Goal: Find specific page/section: Find specific page/section

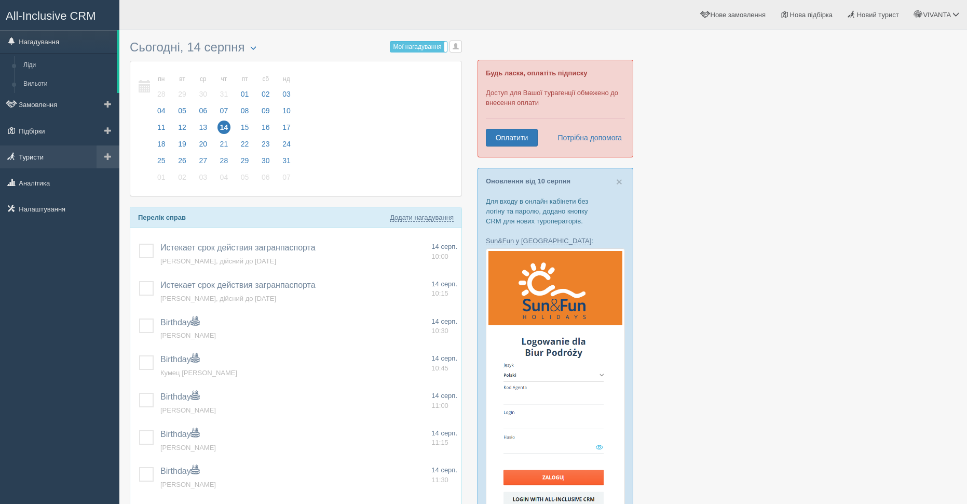
drag, startPoint x: 36, startPoint y: 155, endPoint x: 42, endPoint y: 155, distance: 5.7
click at [36, 155] on link "Туристи" at bounding box center [59, 156] width 119 height 23
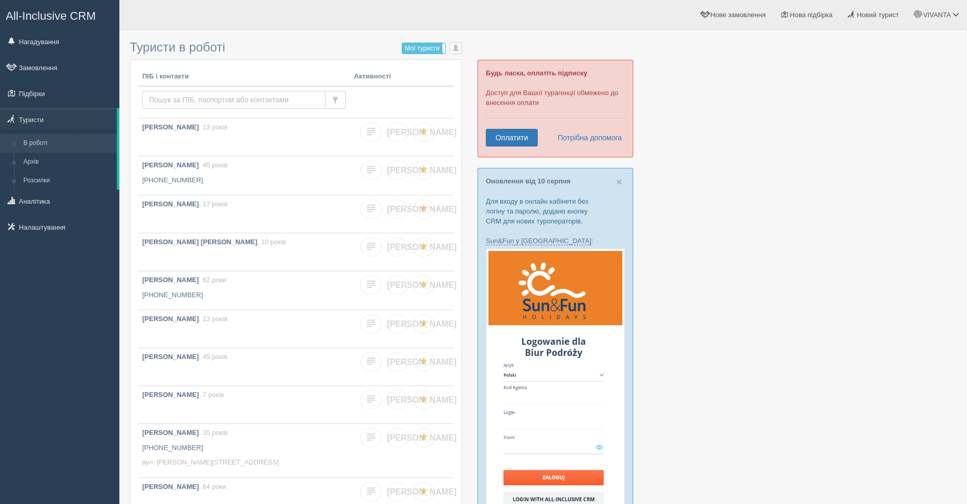
drag, startPoint x: 176, startPoint y: 101, endPoint x: 186, endPoint y: 104, distance: 10.3
click at [176, 101] on input "text" at bounding box center [233, 100] width 183 height 18
type input "бойко"
click at [200, 99] on input "бойко" at bounding box center [233, 100] width 183 height 18
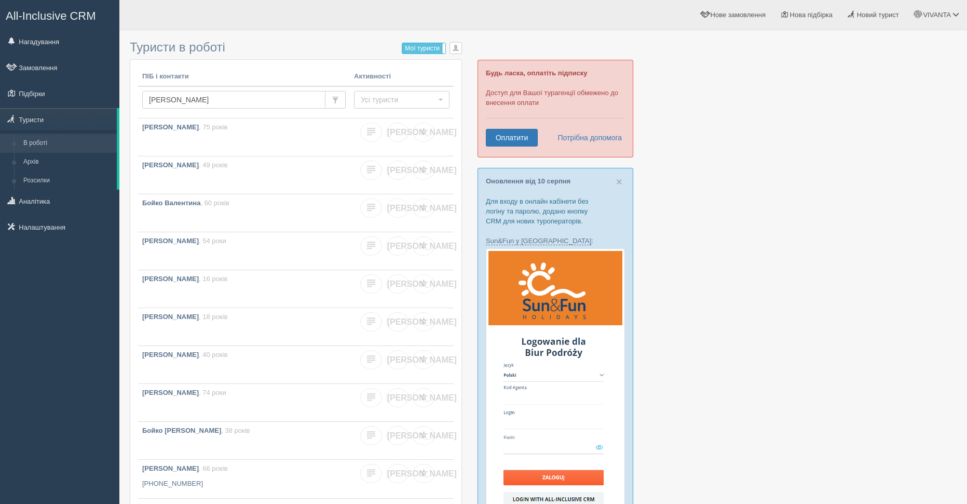
type input "[PERSON_NAME]"
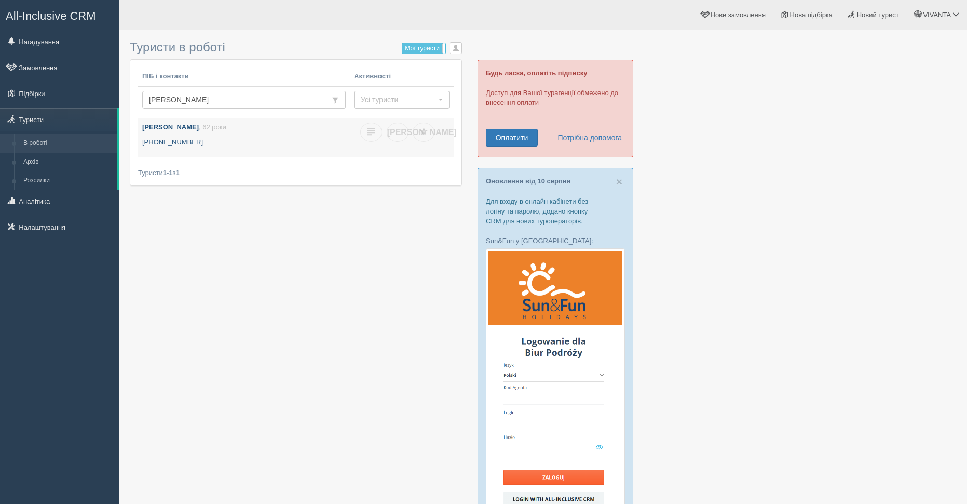
click at [177, 130] on b "Бойко Людмила" at bounding box center [170, 127] width 57 height 8
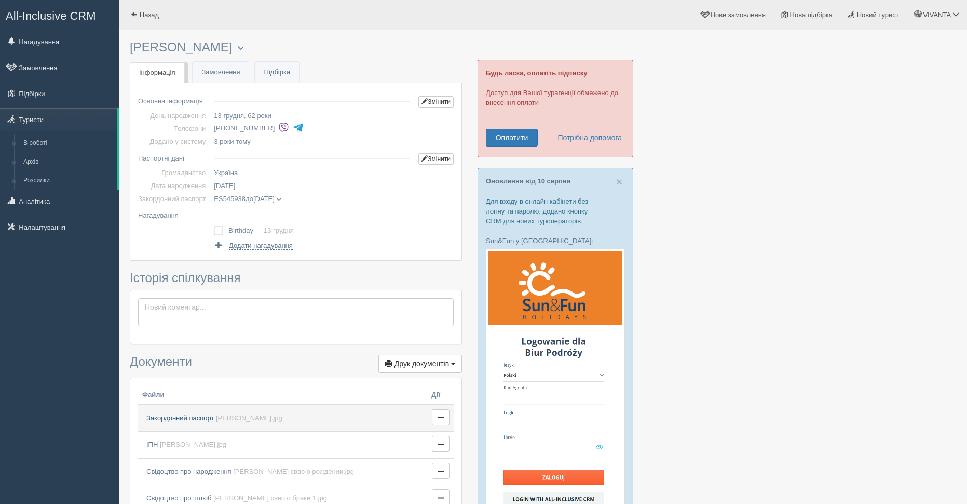
click at [171, 418] on span "Закордонний паспорт" at bounding box center [179, 418] width 67 height 8
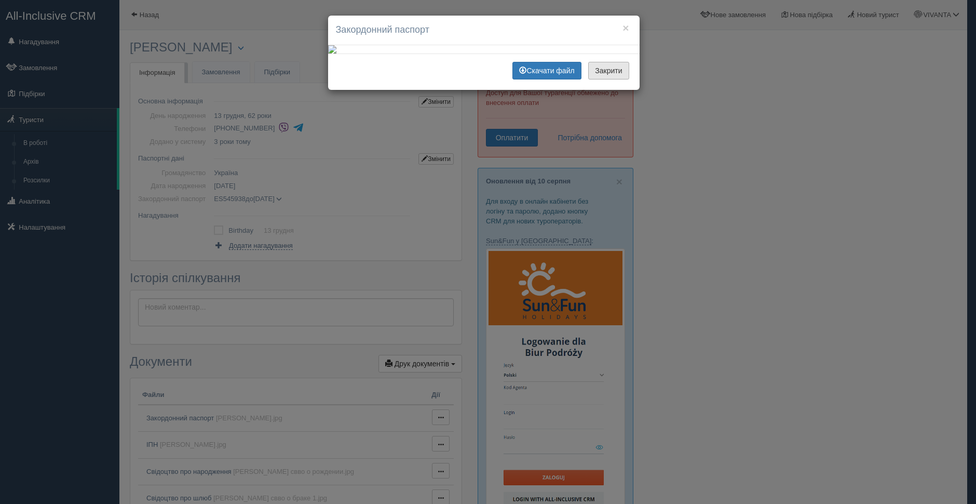
click at [613, 79] on button "Закрити" at bounding box center [608, 71] width 40 height 18
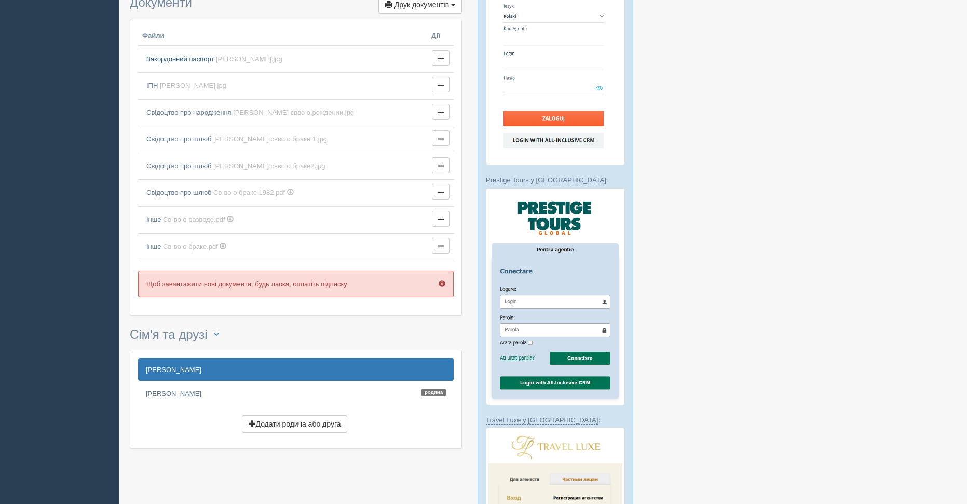
scroll to position [363, 0]
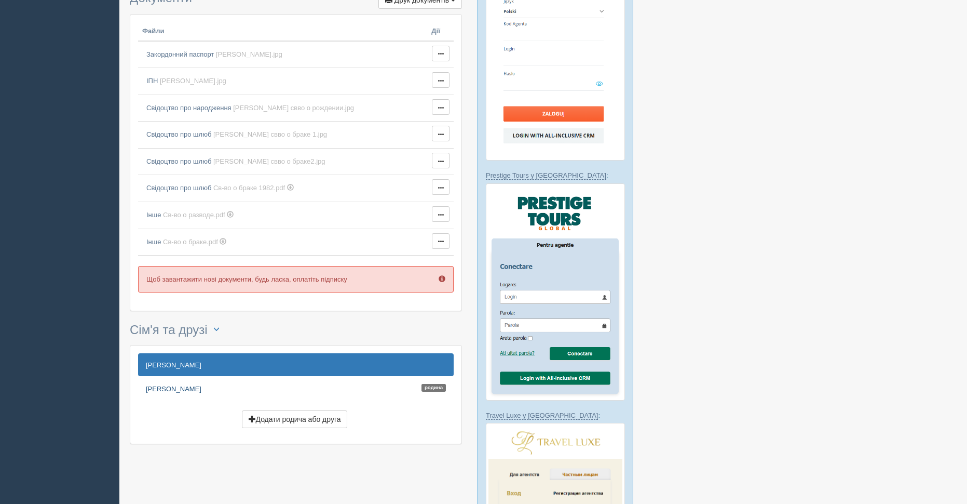
click at [173, 387] on link "Бойко Сергій Родина" at bounding box center [296, 388] width 316 height 23
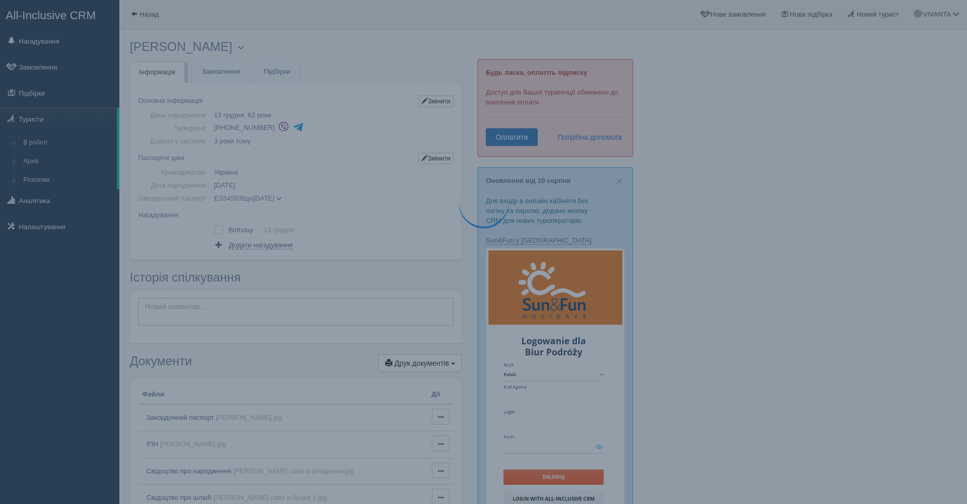
scroll to position [0, 0]
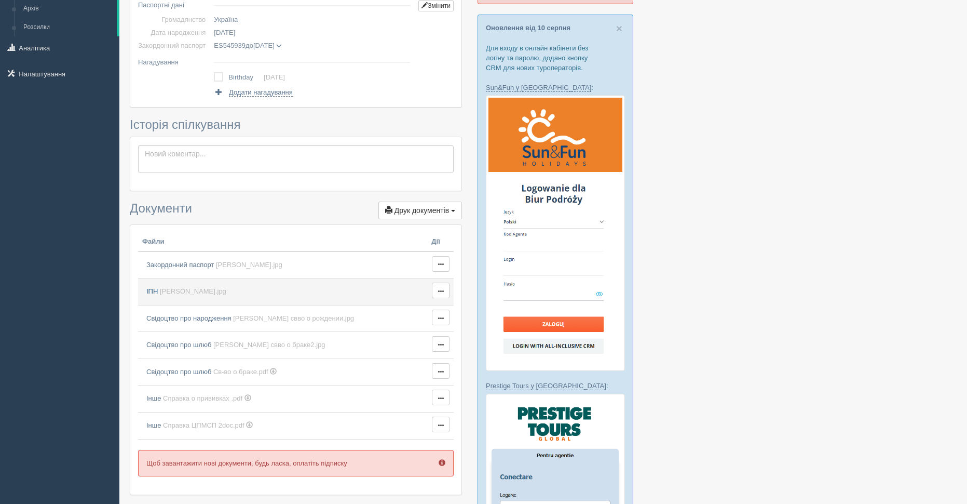
scroll to position [156, 0]
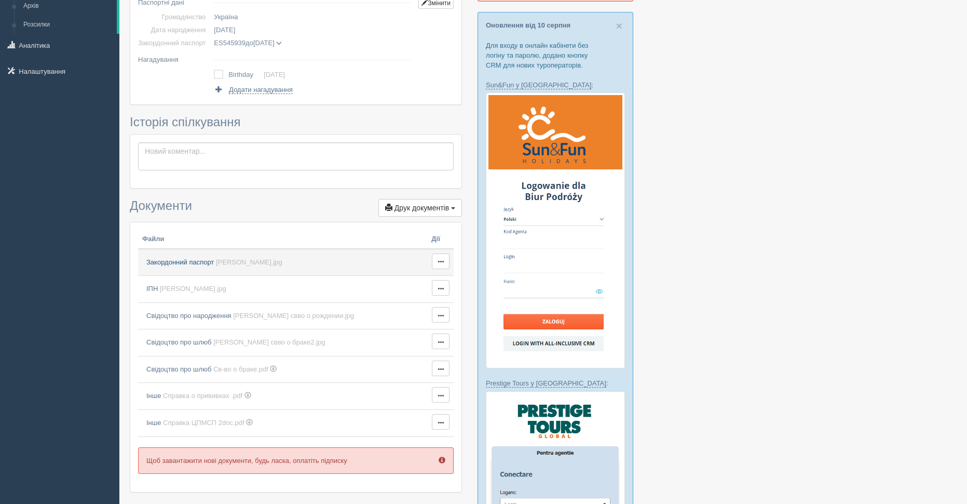
click at [199, 265] on span "Закордонний паспорт" at bounding box center [179, 262] width 67 height 8
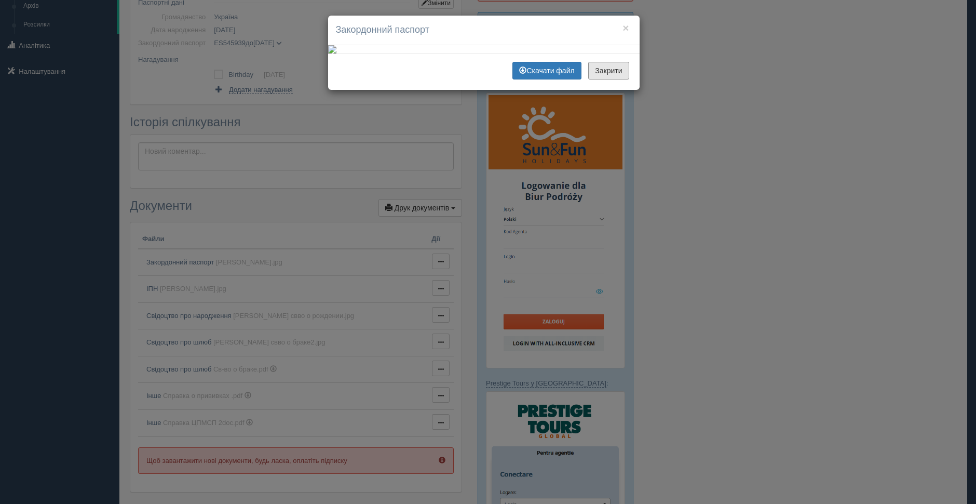
click at [606, 79] on button "Закрити" at bounding box center [608, 71] width 40 height 18
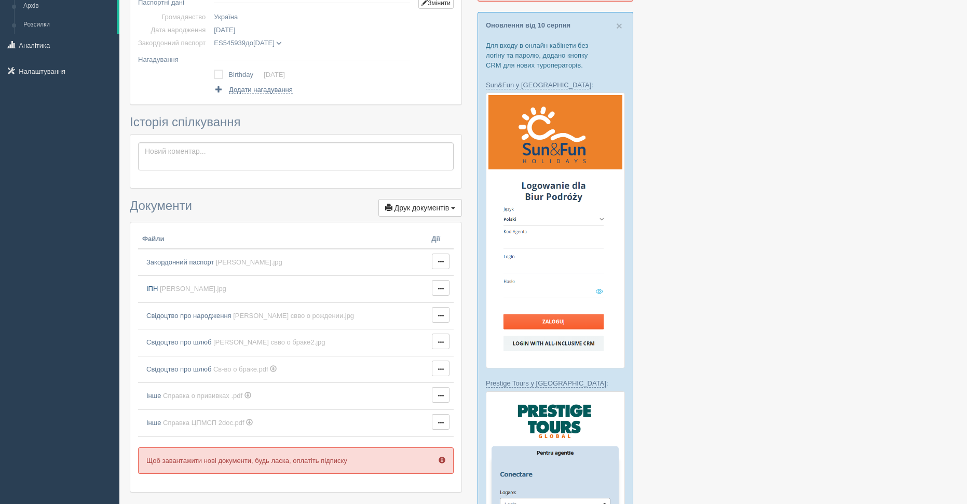
click at [168, 290] on span "Бойко Сергій инн.jpg" at bounding box center [193, 288] width 66 height 8
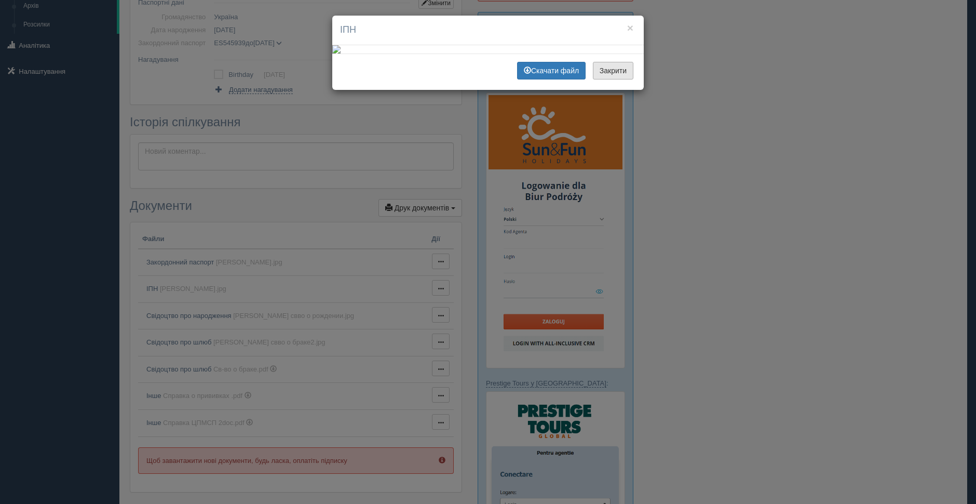
click at [604, 79] on button "Закрити" at bounding box center [613, 71] width 40 height 18
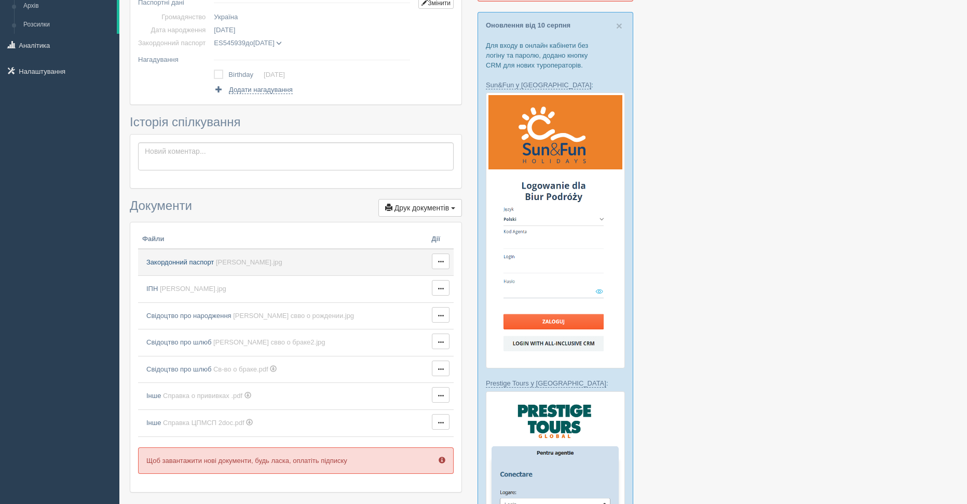
click at [201, 264] on span "Закордонний паспорт" at bounding box center [179, 262] width 67 height 8
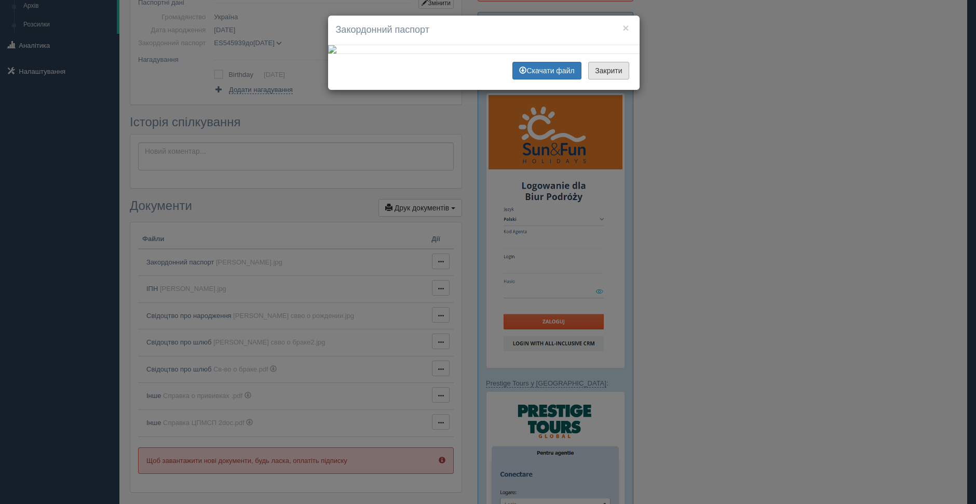
click at [601, 79] on button "Закрити" at bounding box center [608, 71] width 40 height 18
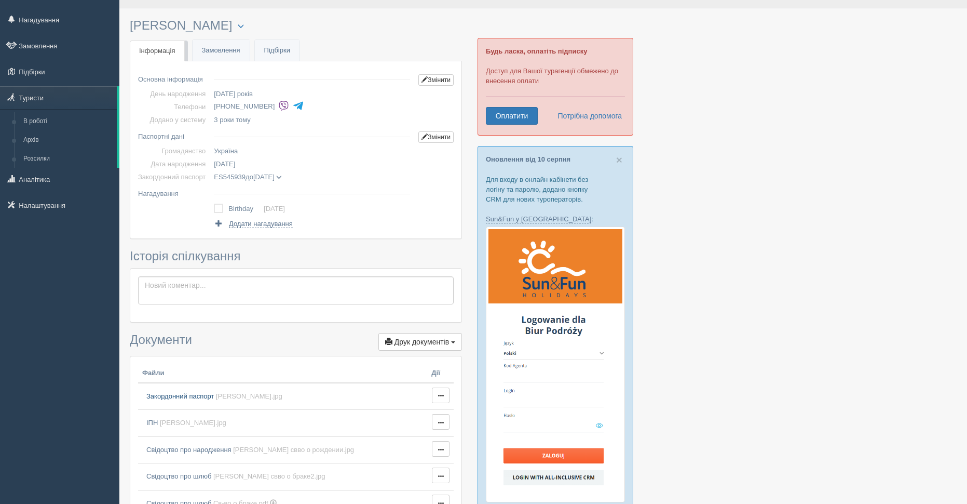
scroll to position [0, 0]
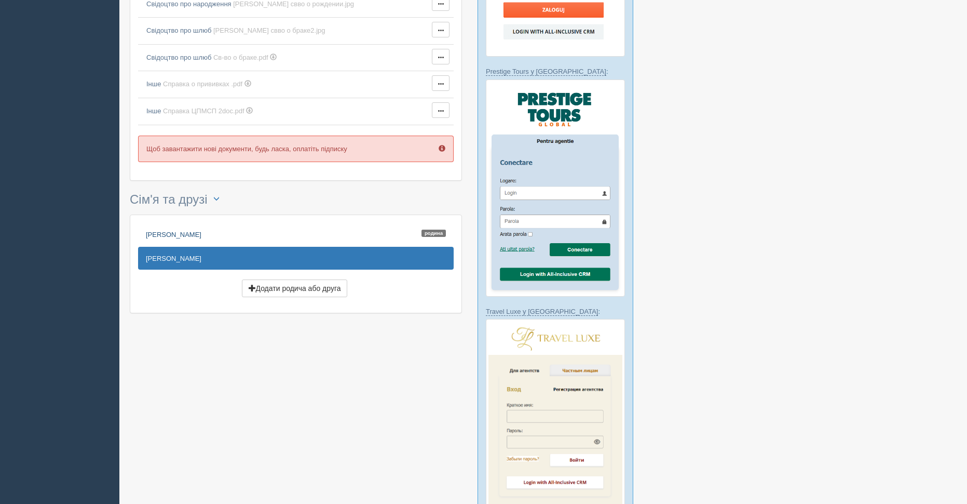
click at [182, 233] on link "Бойко Людмила Родина" at bounding box center [296, 234] width 316 height 23
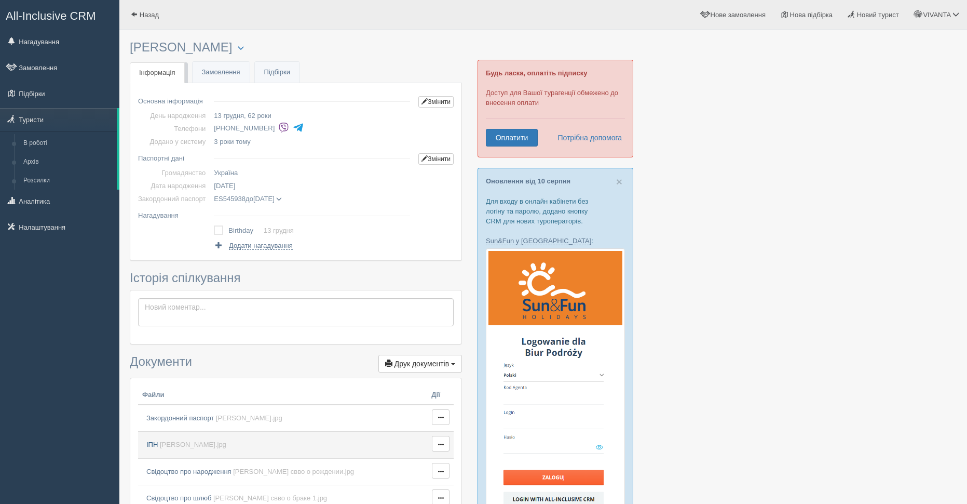
click at [171, 445] on span "[PERSON_NAME].jpg" at bounding box center [193, 444] width 66 height 8
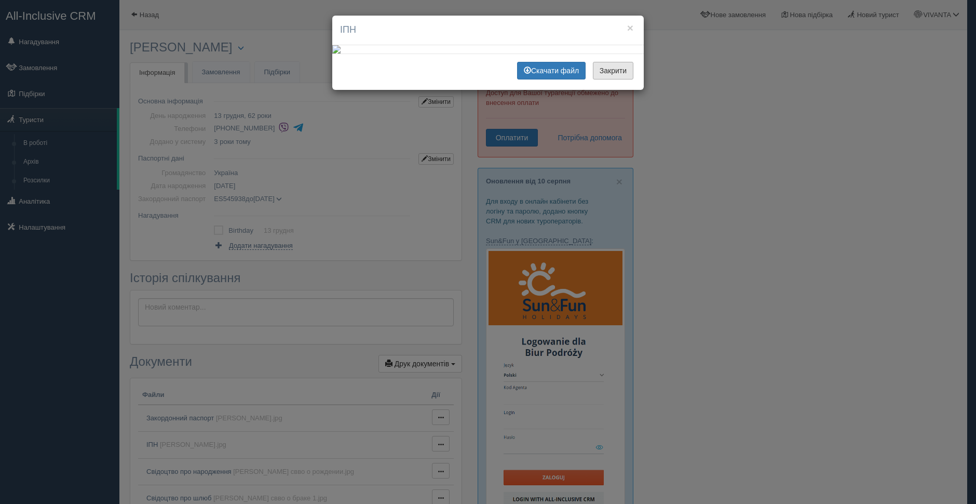
click at [613, 79] on button "Закрити" at bounding box center [613, 71] width 40 height 18
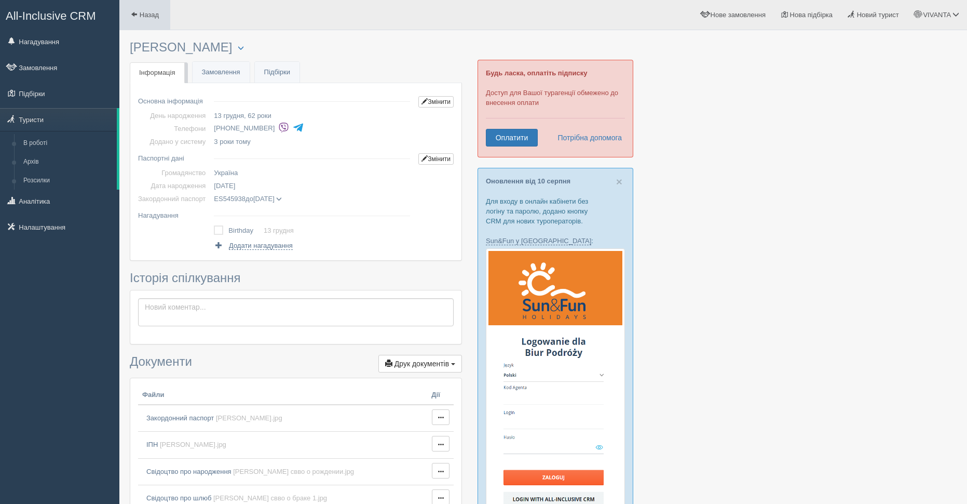
click at [142, 14] on span "Назад" at bounding box center [149, 15] width 19 height 8
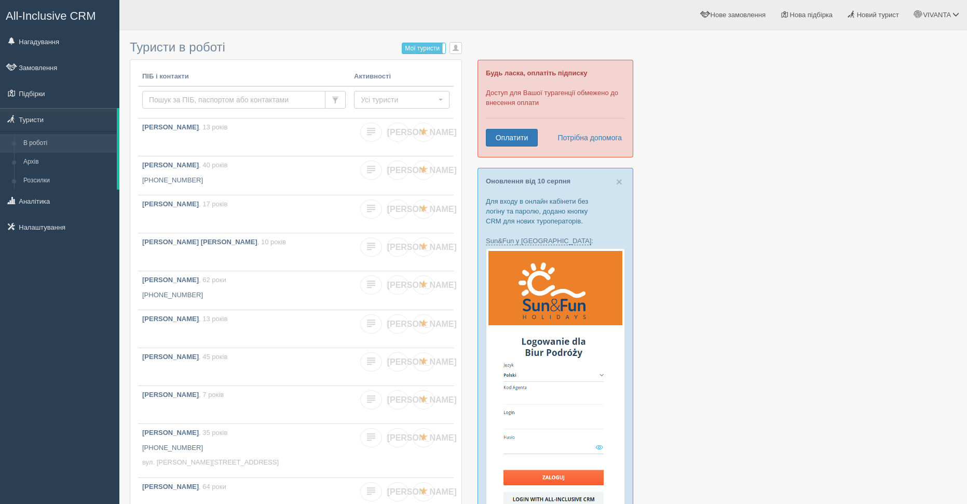
click at [226, 98] on input "text" at bounding box center [233, 100] width 183 height 18
type input "[PERSON_NAME]"
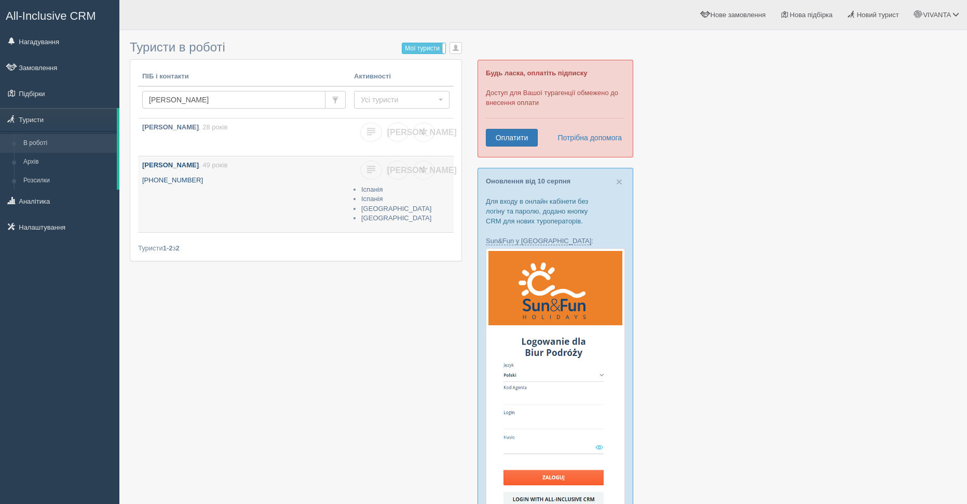
click at [183, 166] on b "[PERSON_NAME]" at bounding box center [170, 165] width 57 height 8
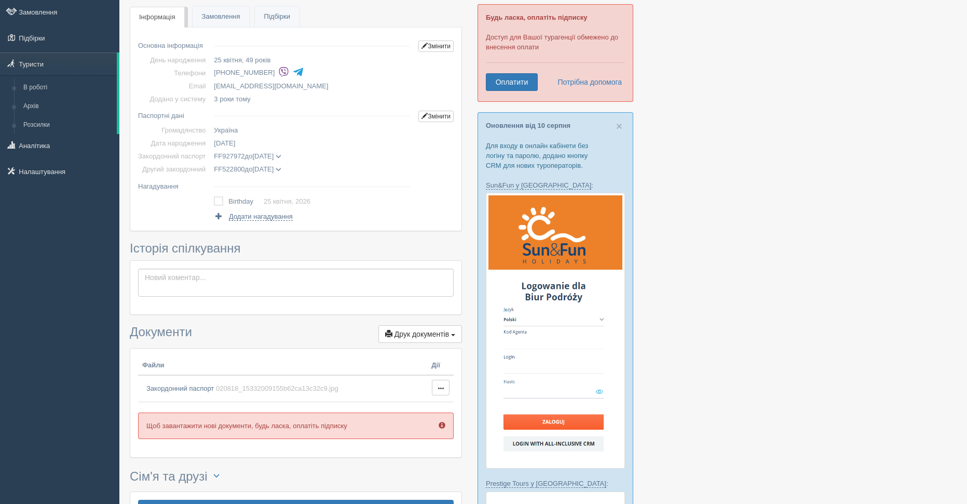
scroll to position [208, 0]
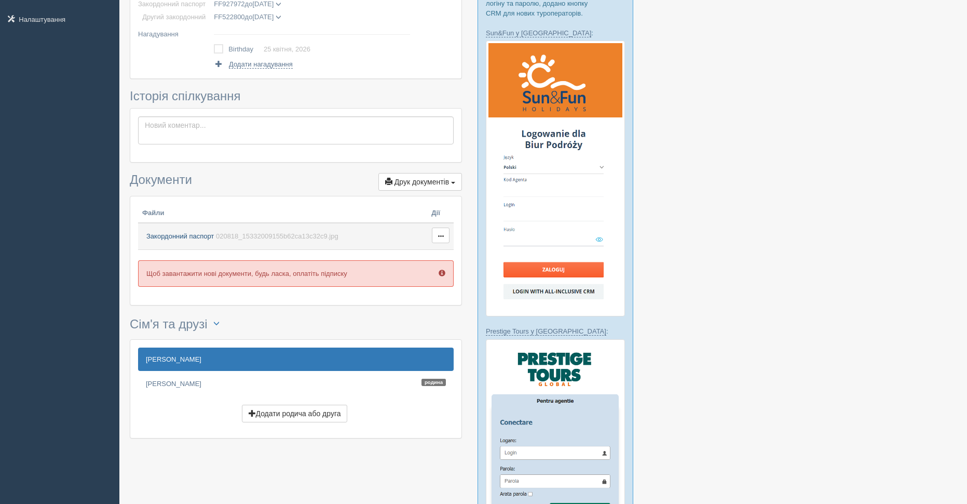
click at [205, 231] on link "Закордонний паспорт 020818_15332009155b62ca13c32c9.jpg" at bounding box center [282, 236] width 281 height 18
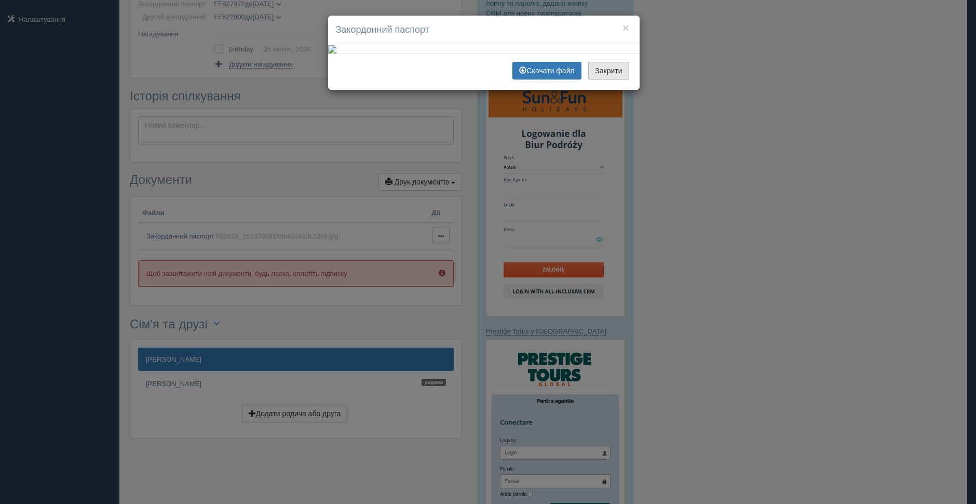
click at [606, 79] on button "Закрити" at bounding box center [608, 71] width 40 height 18
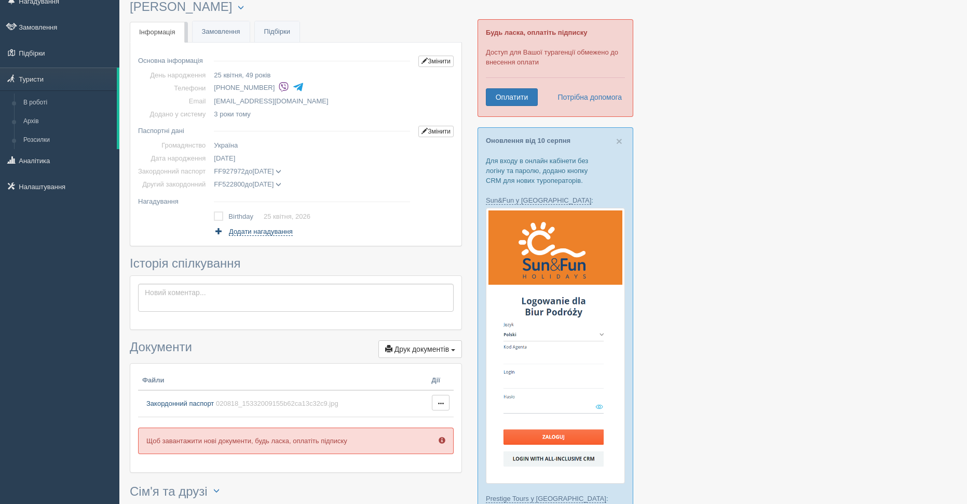
scroll to position [0, 0]
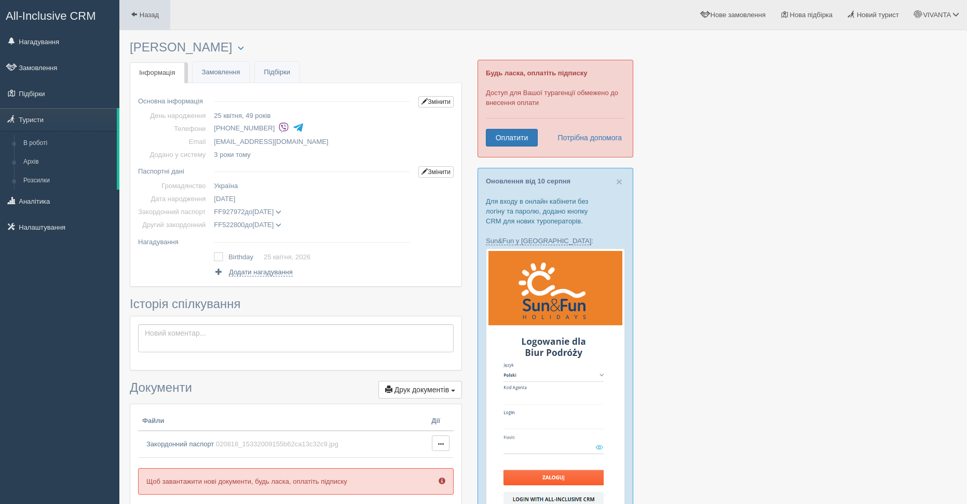
click at [150, 18] on span "Назад" at bounding box center [149, 15] width 19 height 8
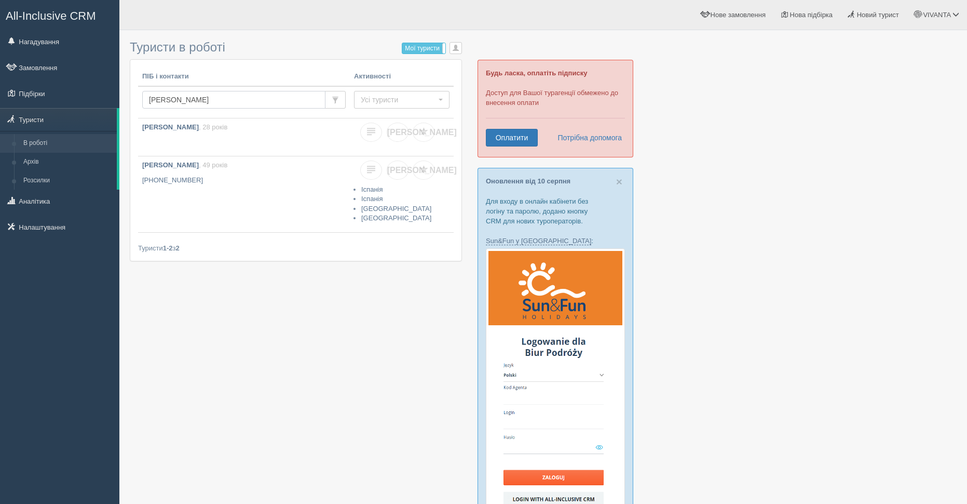
click at [216, 105] on input "[PERSON_NAME]" at bounding box center [233, 100] width 183 height 18
type input "[PERSON_NAME]"
click at [202, 101] on input "[PERSON_NAME]" at bounding box center [233, 100] width 183 height 18
click at [187, 163] on b "[PERSON_NAME]" at bounding box center [170, 165] width 57 height 8
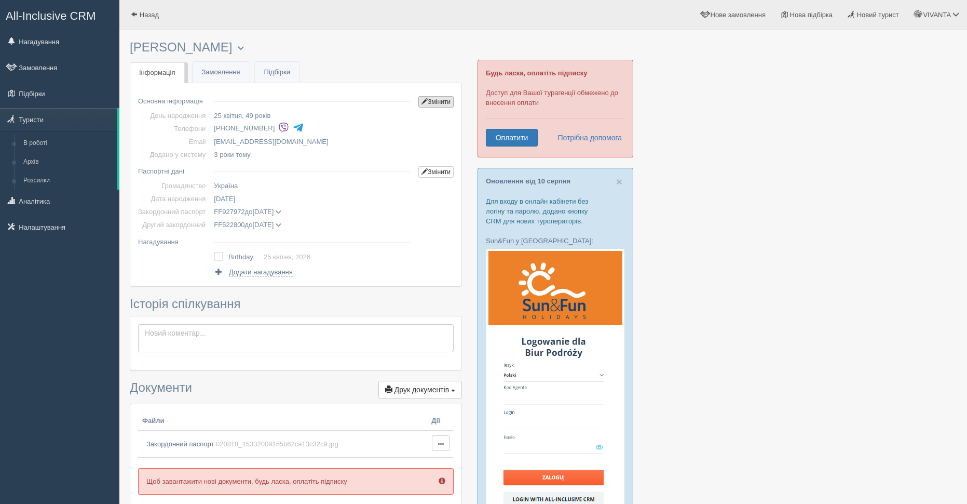
click at [442, 98] on link "Змінити" at bounding box center [435, 101] width 35 height 11
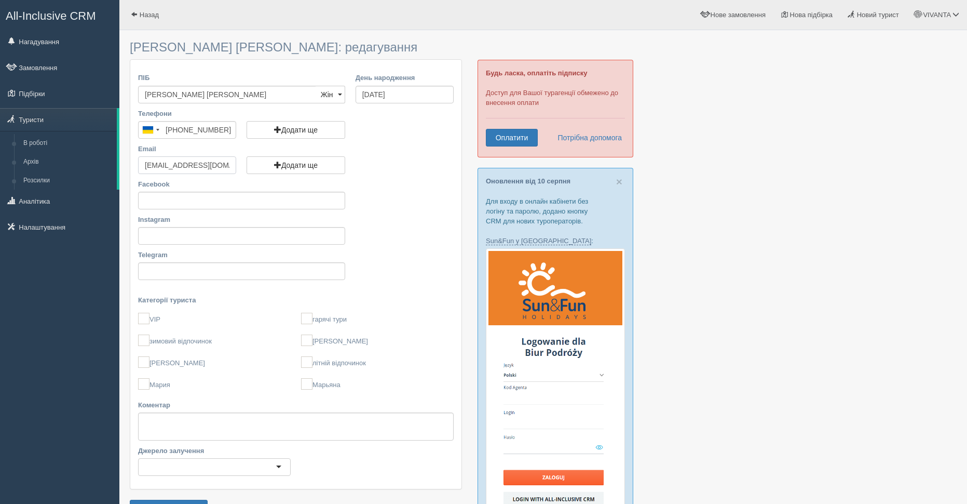
drag, startPoint x: 177, startPoint y: 162, endPoint x: 137, endPoint y: 162, distance: 40.0
click at [137, 162] on div "Email shepelevaolya@gmail.com Додати ще" at bounding box center [187, 161] width 109 height 35
click at [385, 196] on div "Facebook Instagram Telegram" at bounding box center [296, 232] width 326 height 106
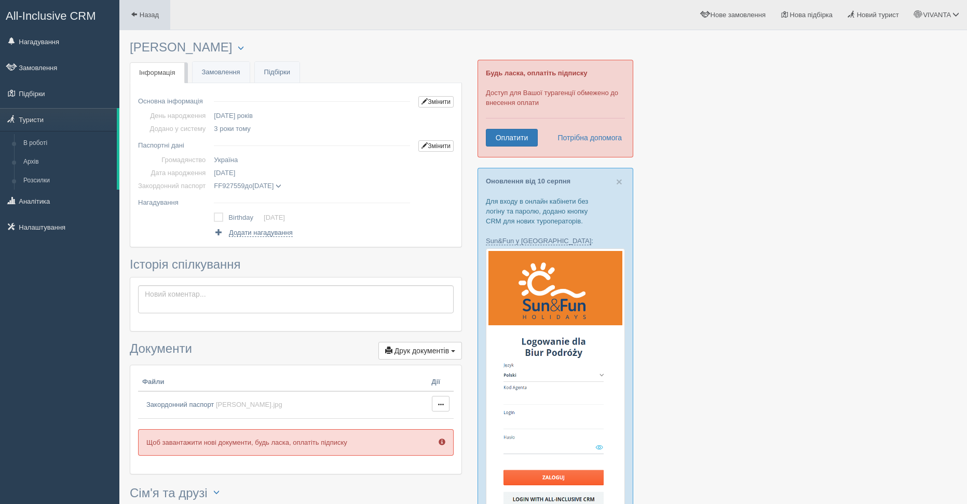
click at [158, 16] on span "Назад" at bounding box center [149, 15] width 19 height 8
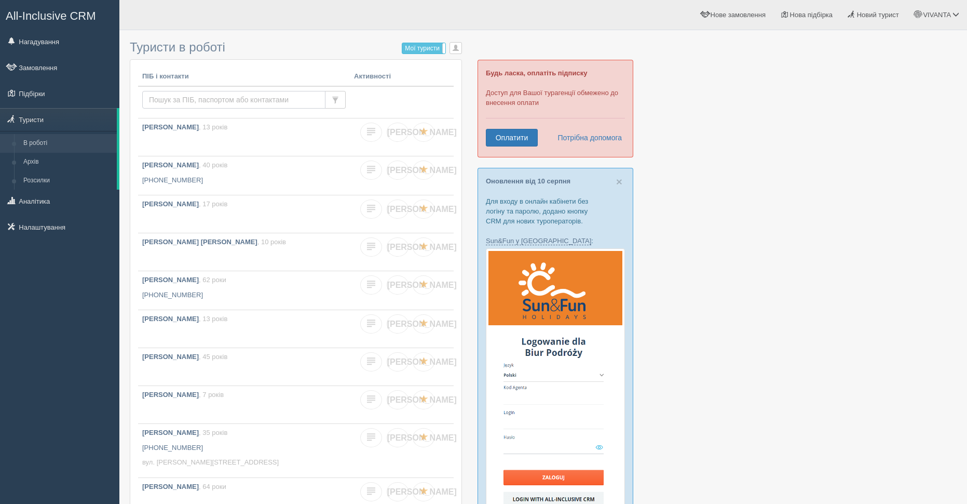
click at [190, 99] on input "text" at bounding box center [233, 100] width 183 height 18
paste input "SHEPELEV [PERSON_NAME]"
type input "SHEPELEV [PERSON_NAME]"
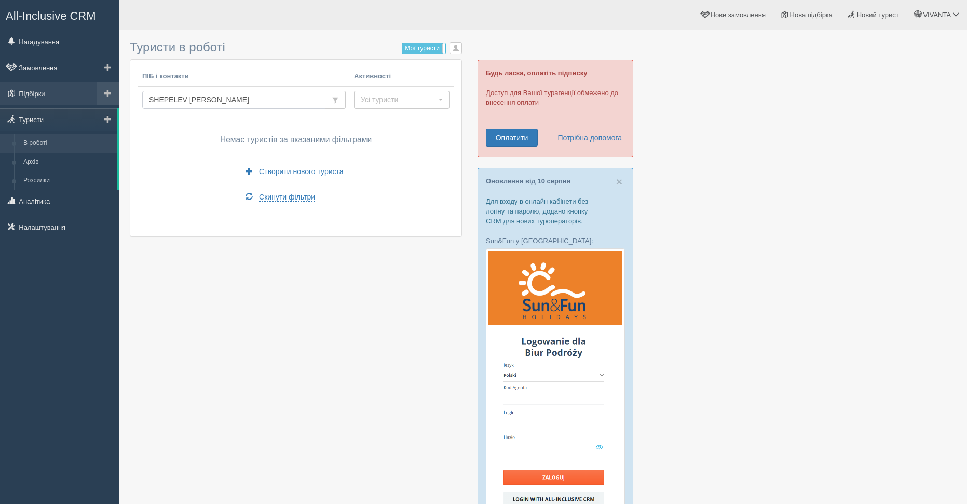
drag, startPoint x: 198, startPoint y: 98, endPoint x: 99, endPoint y: 86, distance: 100.4
